Goal: Information Seeking & Learning: Learn about a topic

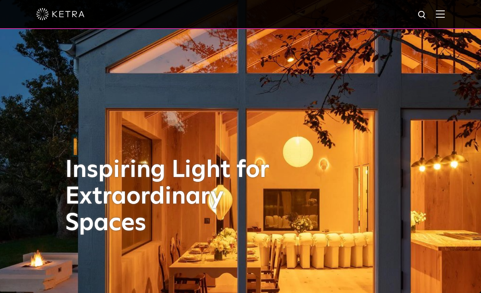
click at [447, 12] on div at bounding box center [240, 14] width 481 height 29
click at [442, 17] on img at bounding box center [440, 14] width 9 height 8
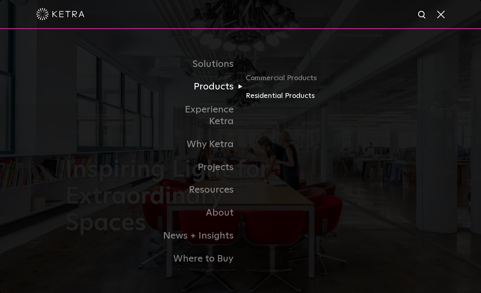
click at [301, 102] on link "Residential Products" at bounding box center [284, 96] width 77 height 12
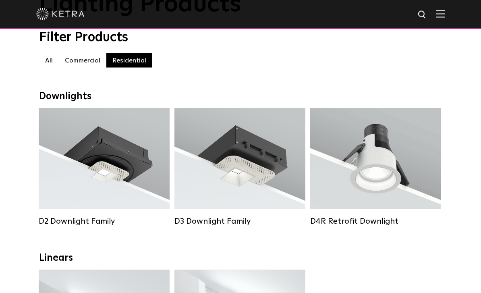
scroll to position [70, 0]
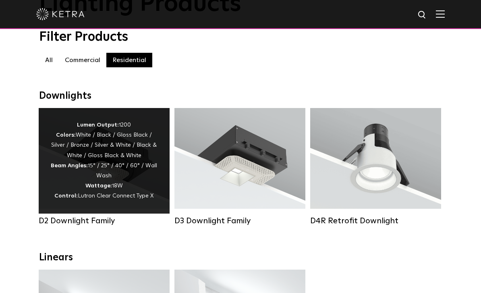
click at [92, 156] on div "Lumen Output: 1200 Colors: White / Black / Gloss Black / Silver / Bronze / Silv…" at bounding box center [104, 160] width 107 height 81
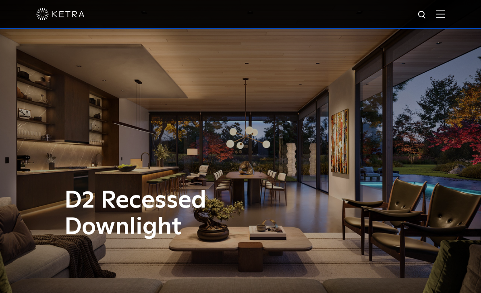
scroll to position [173, 0]
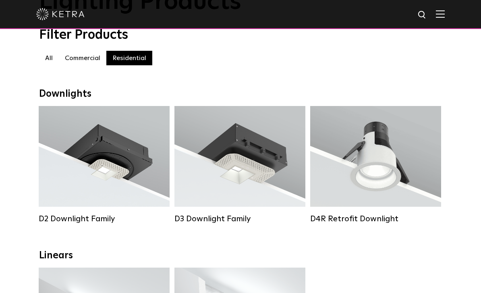
scroll to position [71, 0]
click at [83, 60] on label "Commercial" at bounding box center [83, 58] width 48 height 15
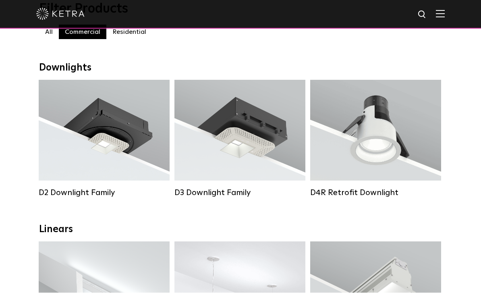
scroll to position [98, 0]
